Goal: Book appointment/travel/reservation

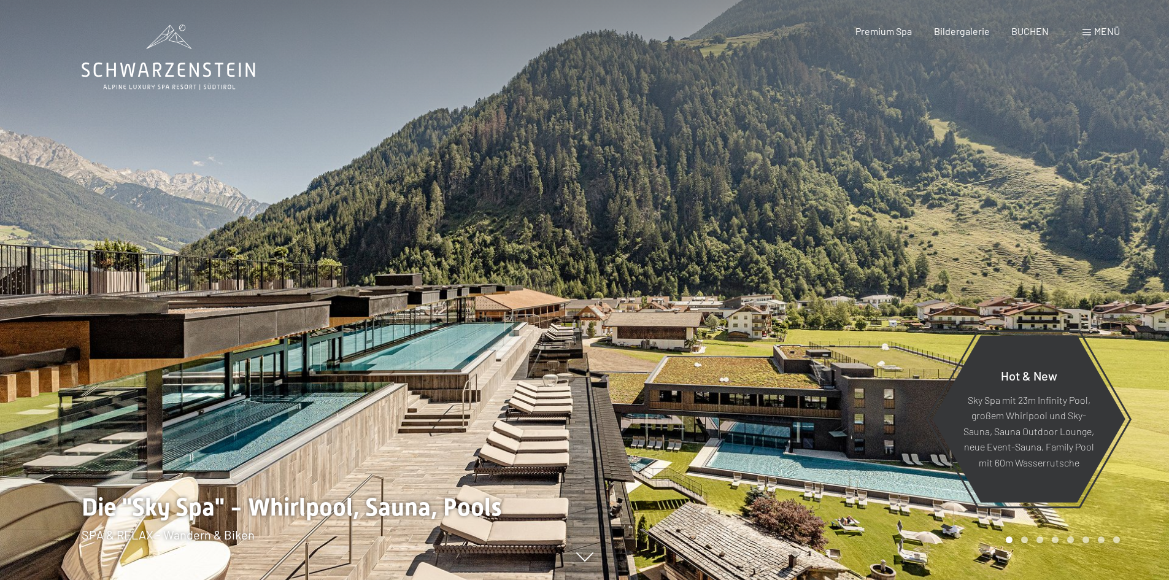
click at [1103, 28] on span "Menü" at bounding box center [1107, 31] width 26 height 12
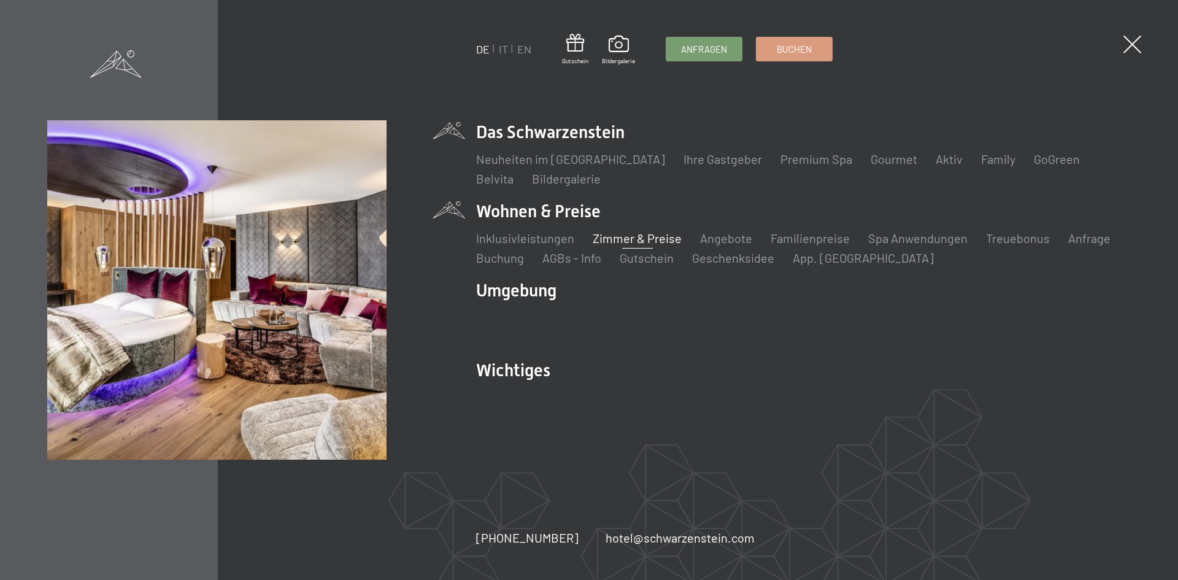
click at [622, 237] on link "Zimmer & Preise" at bounding box center [637, 238] width 89 height 15
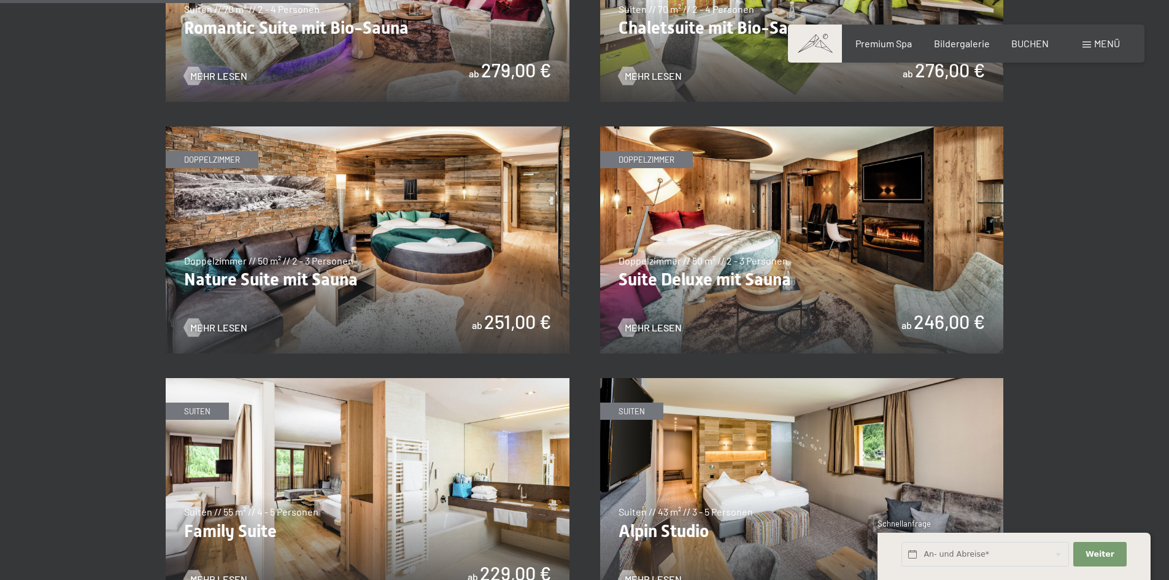
scroll to position [1350, 0]
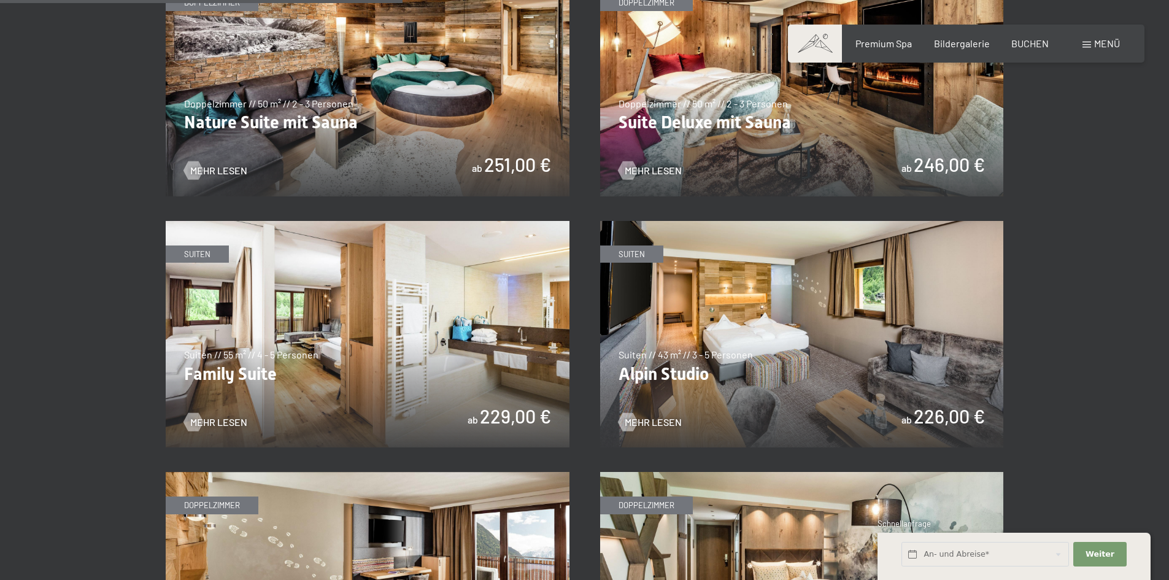
click at [459, 284] on img at bounding box center [368, 334] width 404 height 227
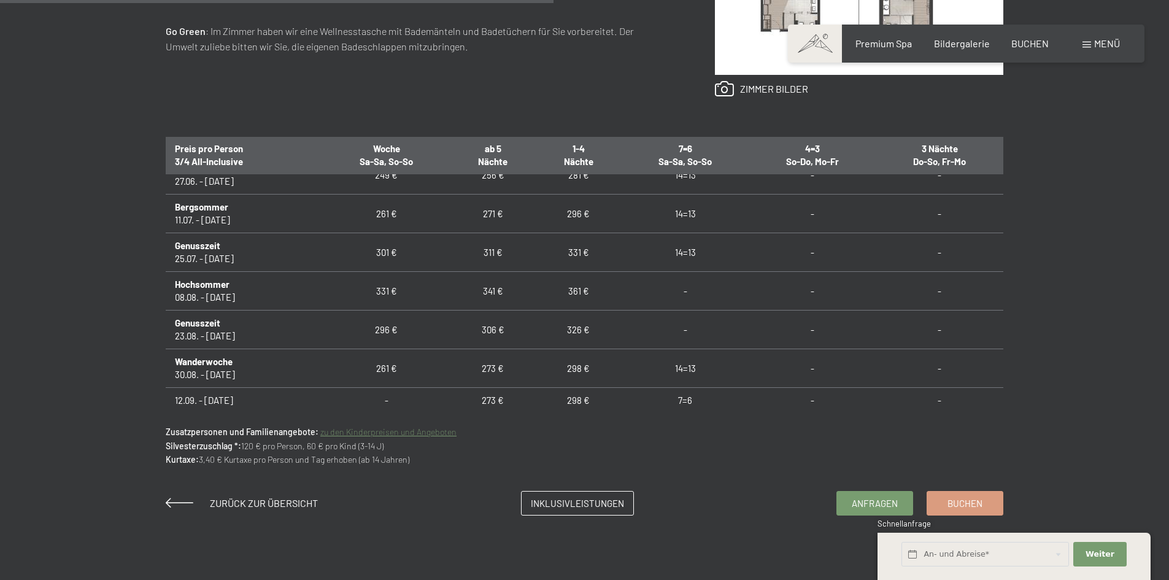
scroll to position [909, 0]
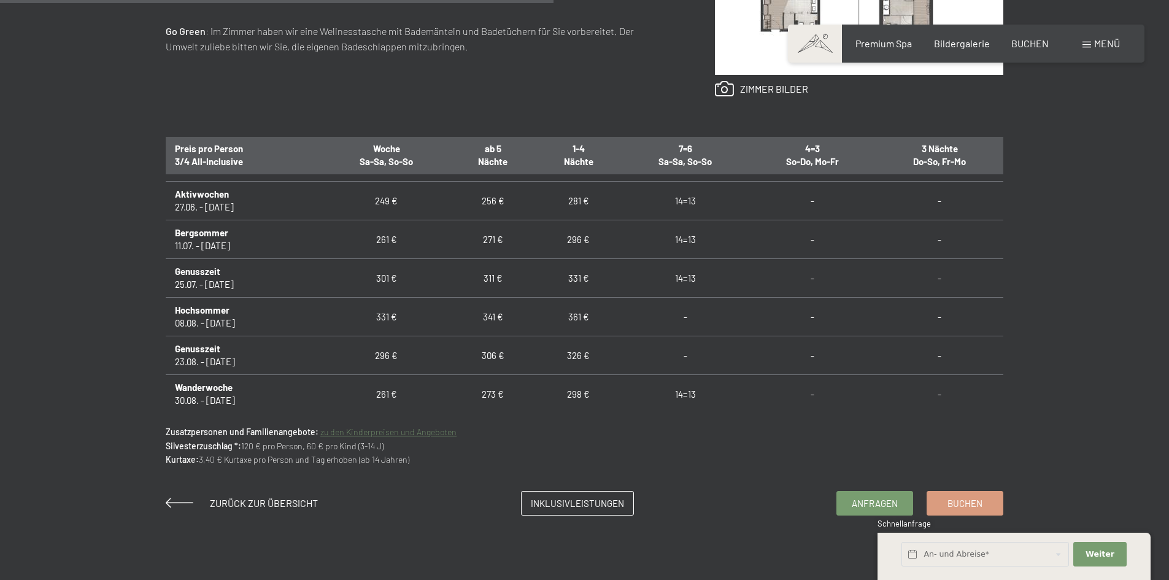
click at [418, 431] on link "zu den Kinderpreisen und Angeboten" at bounding box center [388, 431] width 136 height 10
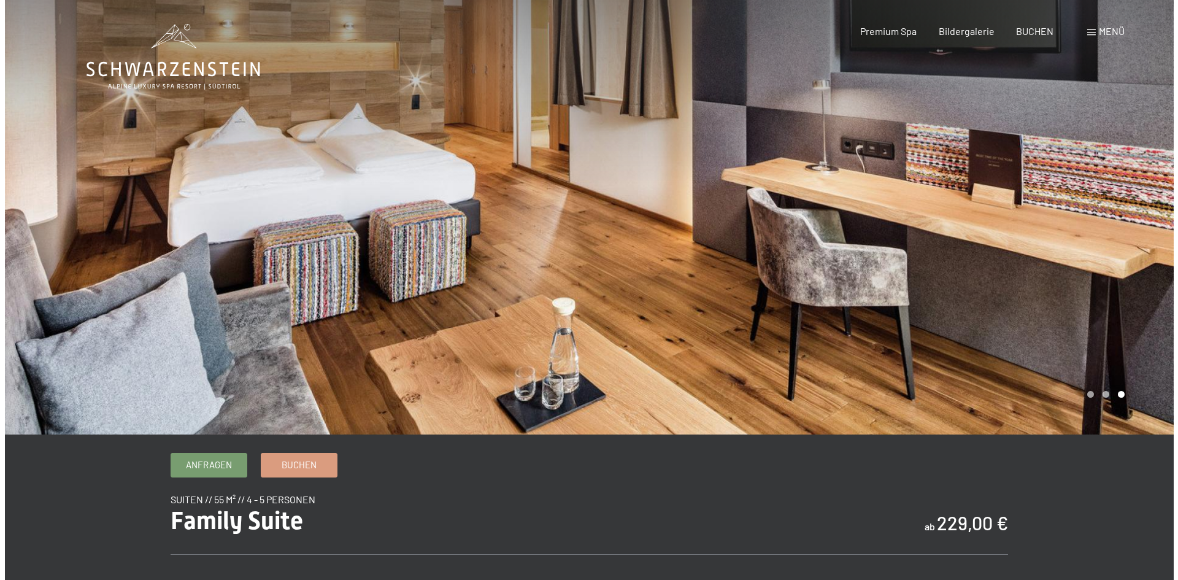
scroll to position [0, 0]
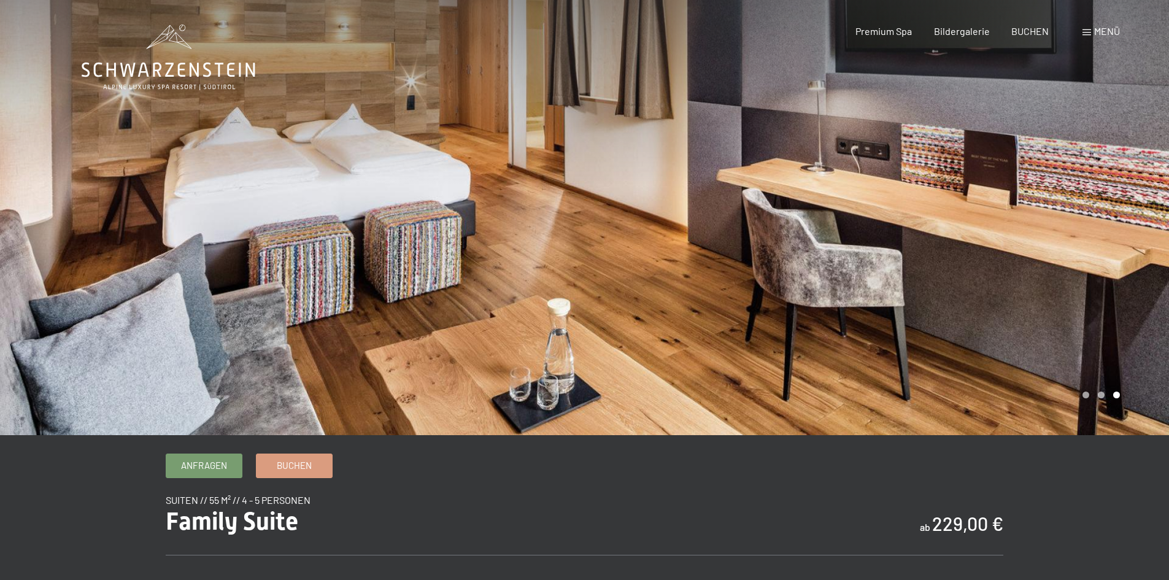
click at [1103, 33] on span "Menü" at bounding box center [1107, 31] width 26 height 12
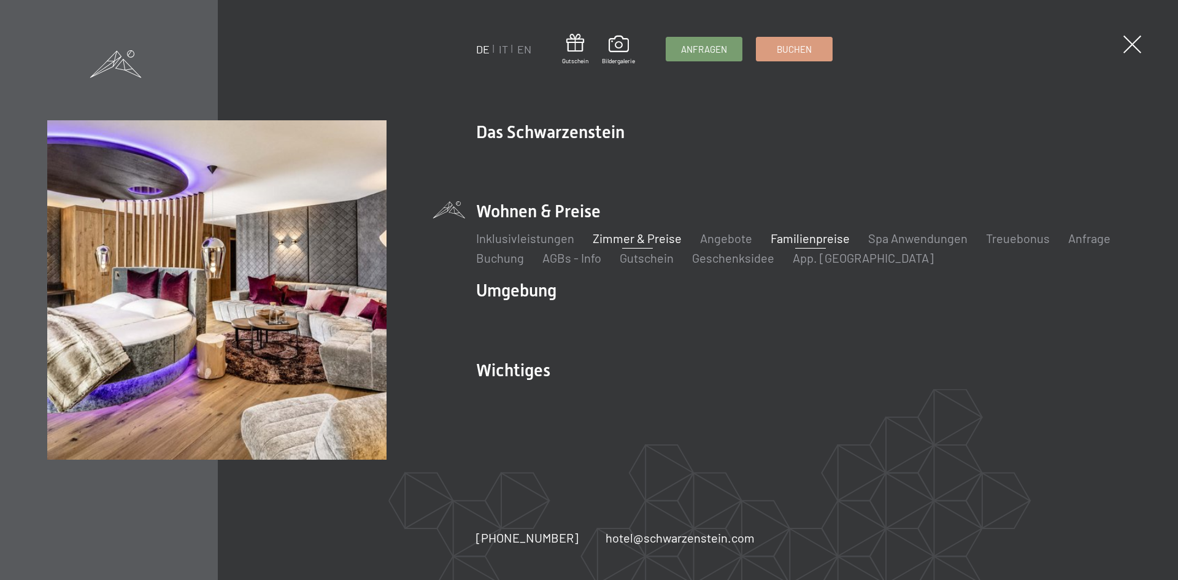
click at [806, 241] on link "Familienpreise" at bounding box center [810, 238] width 79 height 15
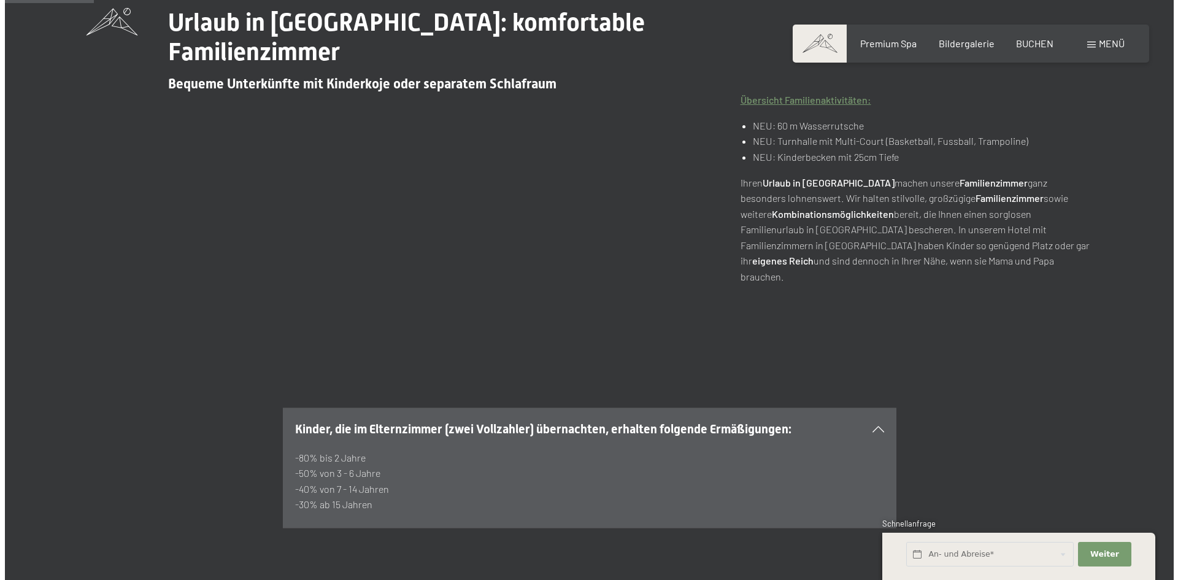
scroll to position [368, 0]
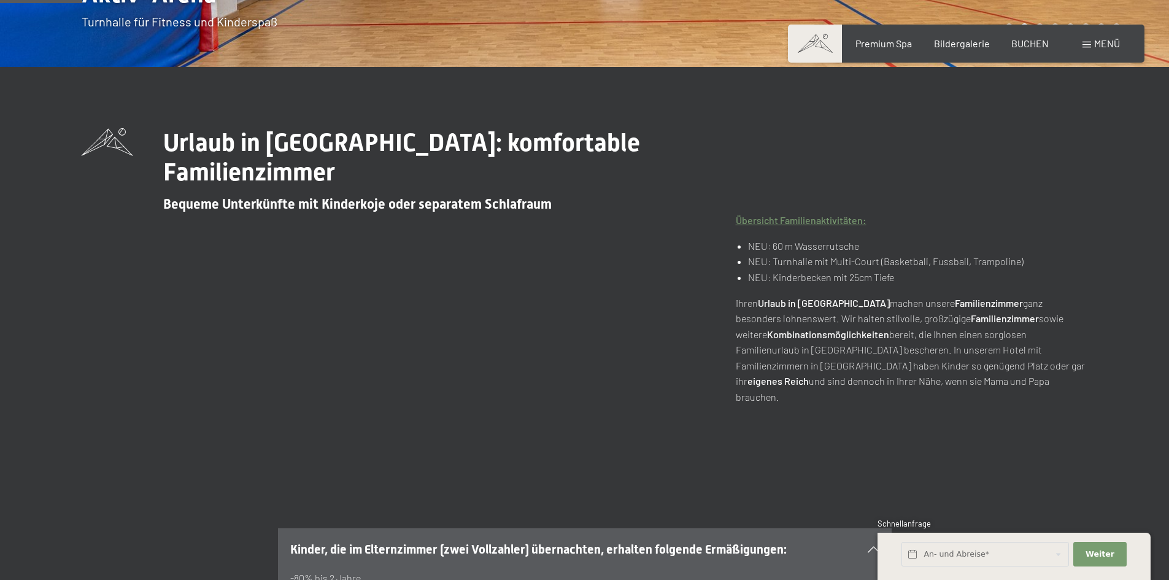
click at [1095, 47] on span "Menü" at bounding box center [1107, 43] width 26 height 12
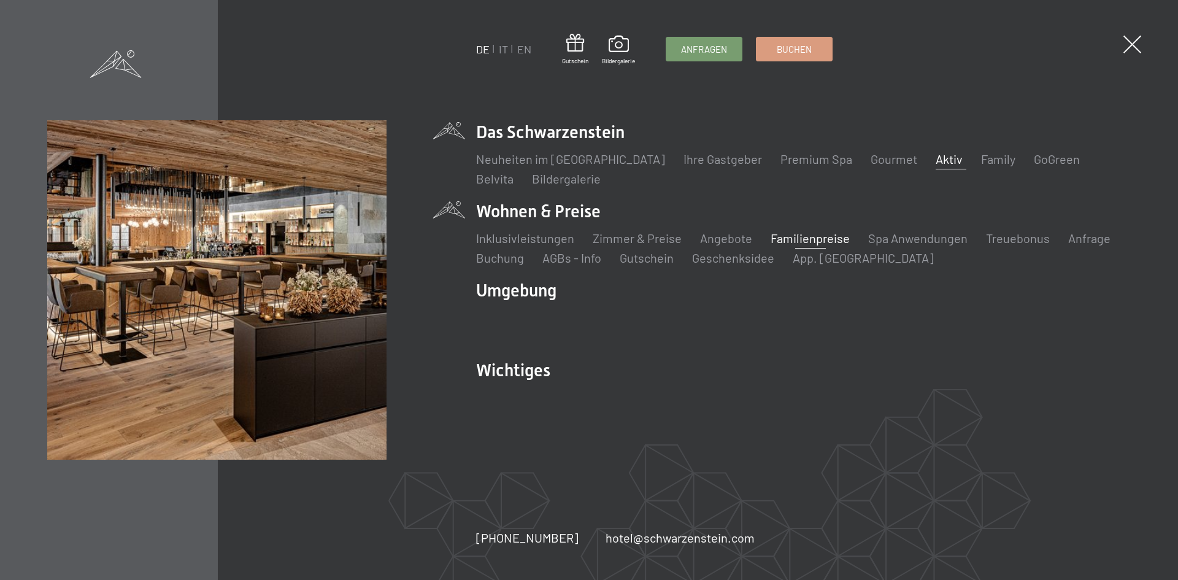
click at [936, 160] on link "Aktiv" at bounding box center [949, 159] width 27 height 15
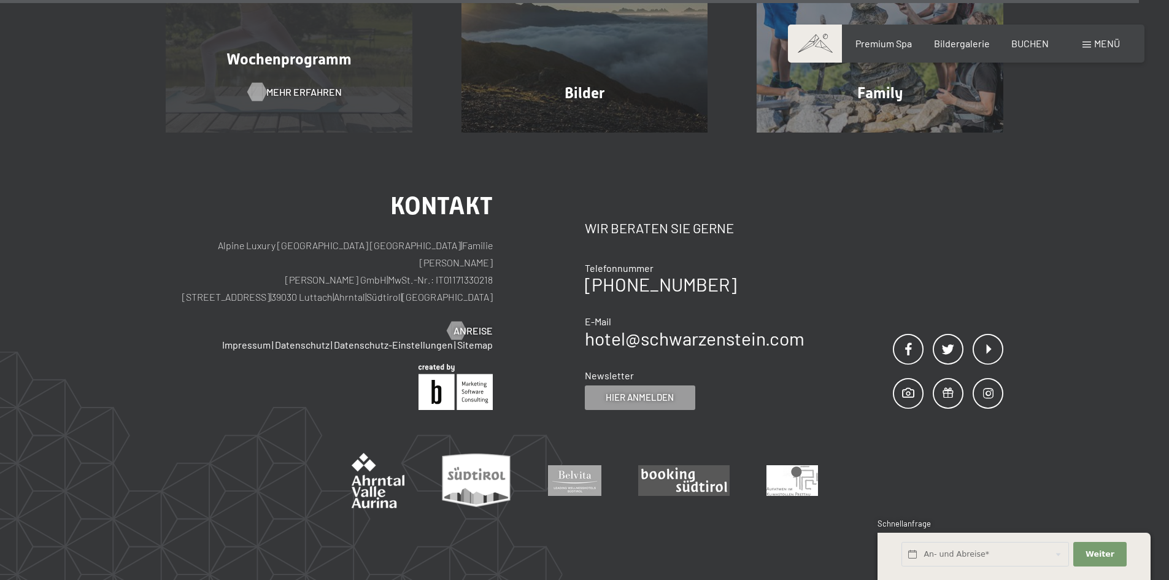
scroll to position [3425, 0]
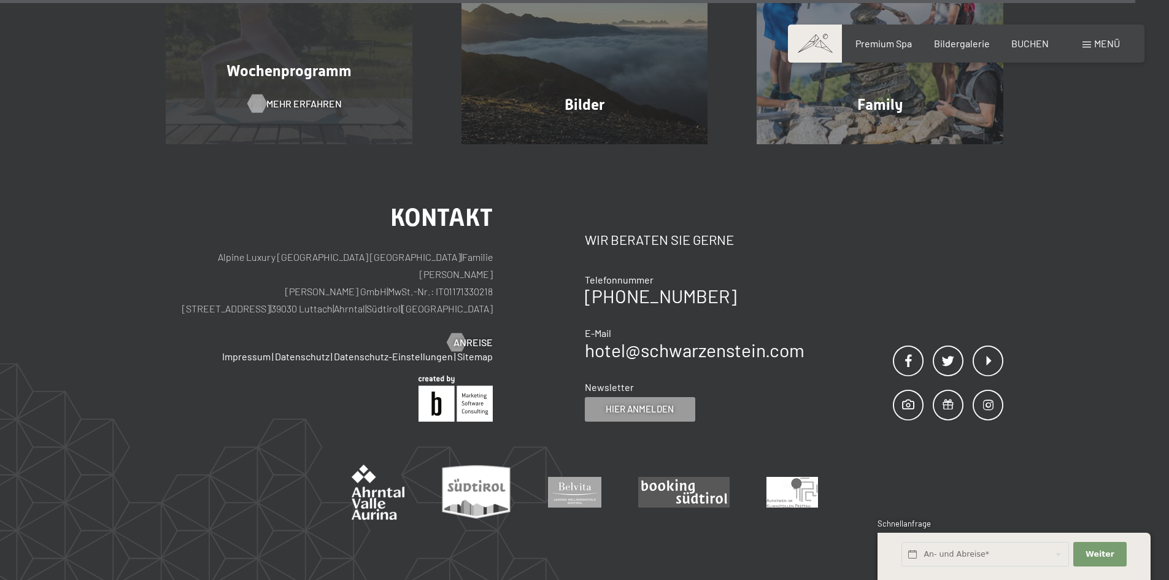
click at [304, 97] on span "Mehr erfahren" at bounding box center [303, 103] width 75 height 13
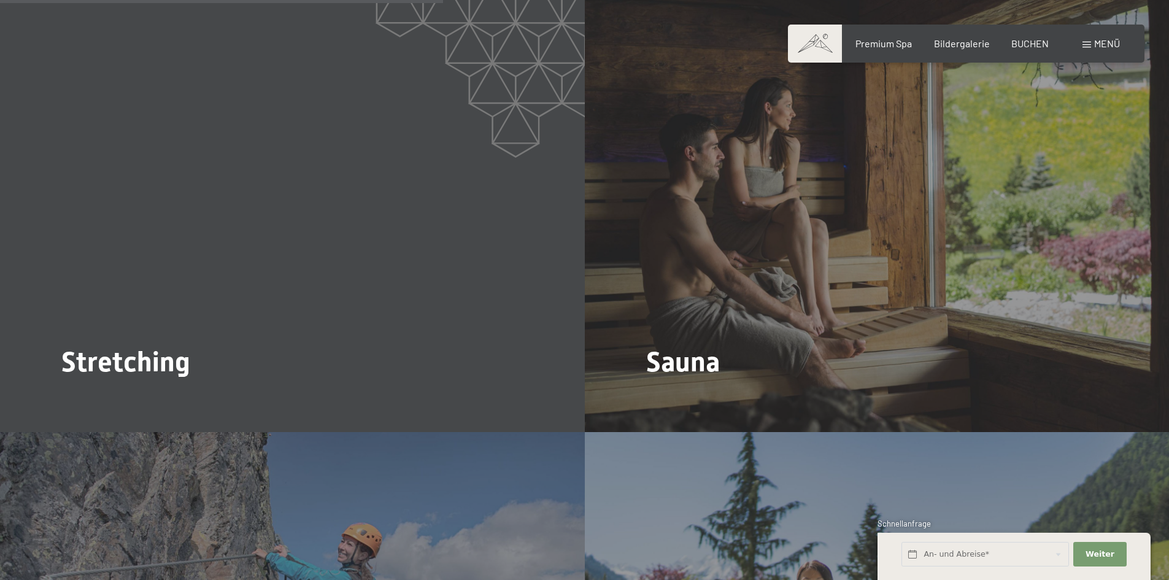
scroll to position [2454, 0]
